Goal: Find specific page/section: Find specific page/section

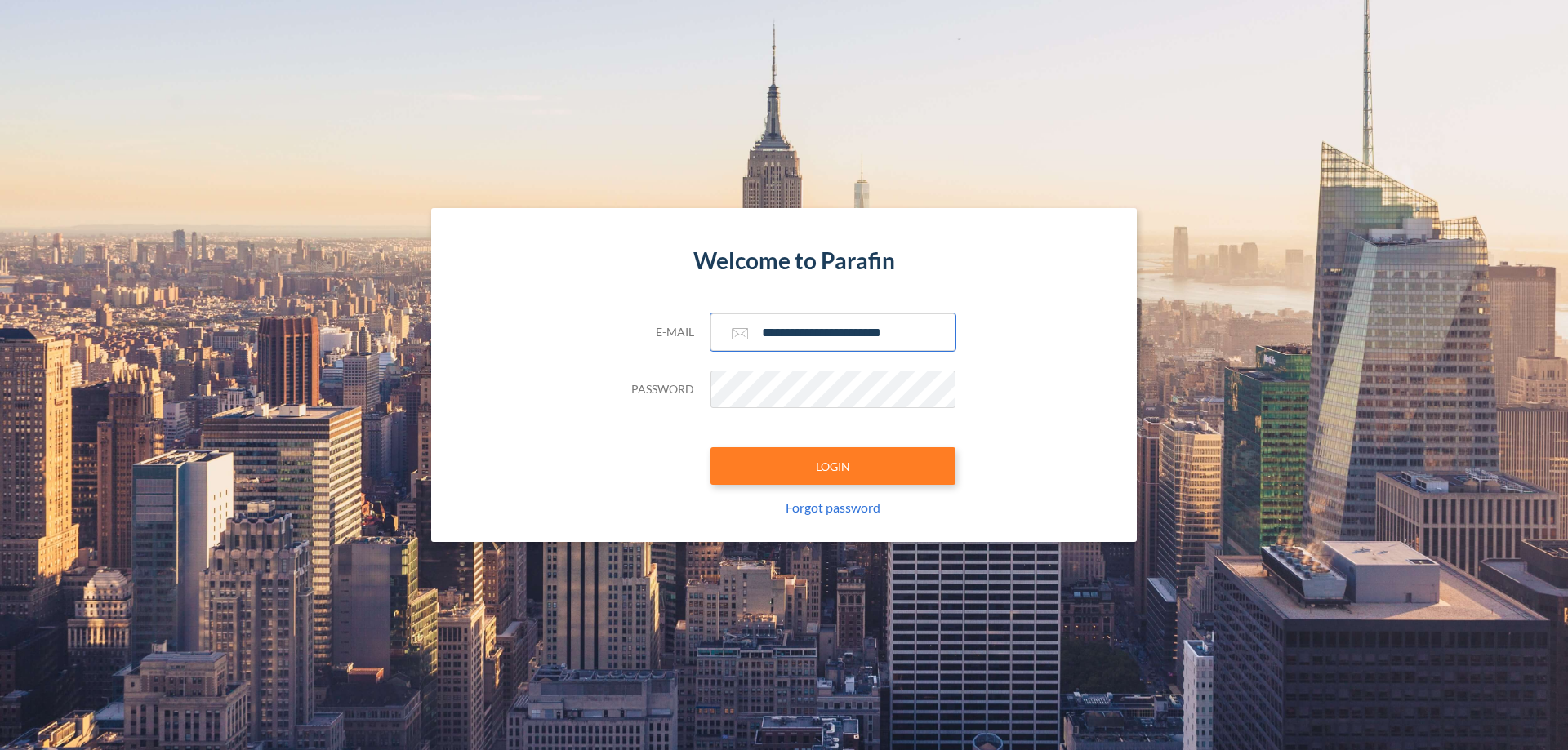
type input "**********"
click at [833, 466] on button "LOGIN" at bounding box center [833, 466] width 245 height 38
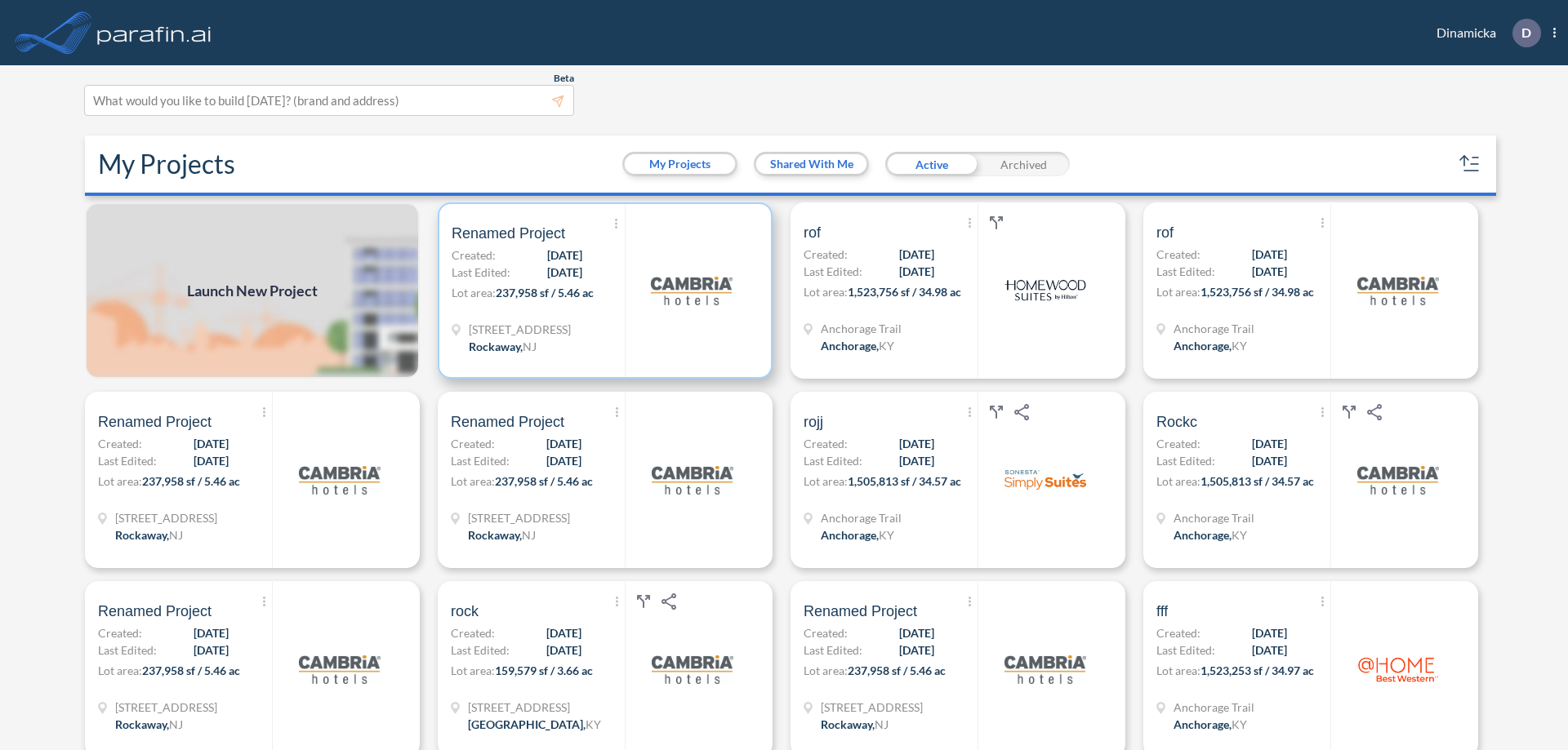
scroll to position [4, 0]
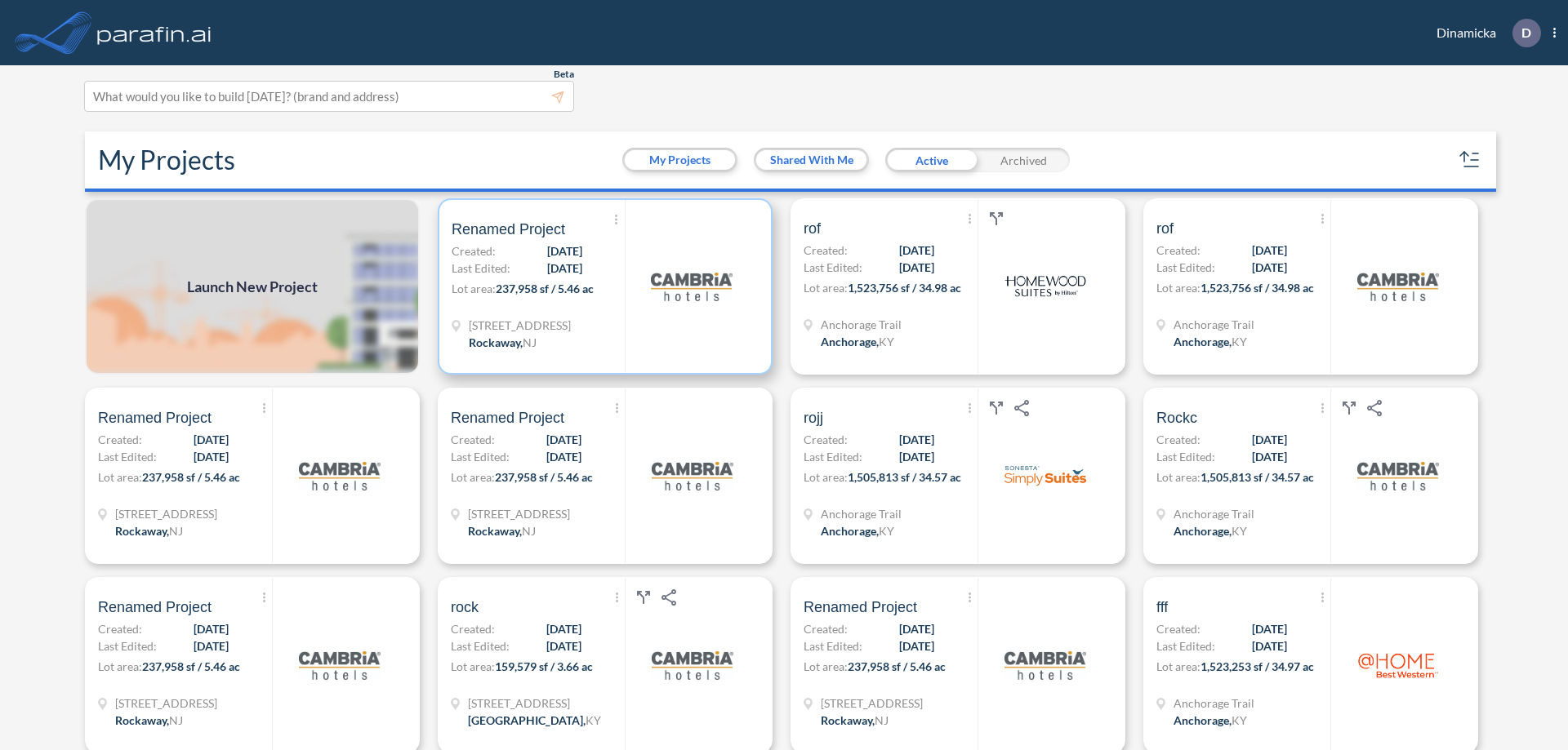
click at [602, 286] on p "Lot area: 237,958 sf / 5.46 ac" at bounding box center [538, 291] width 174 height 23
